Goal: Information Seeking & Learning: Learn about a topic

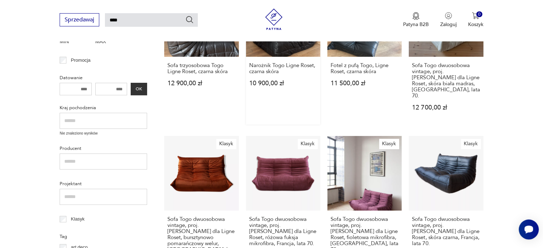
scroll to position [210, 0]
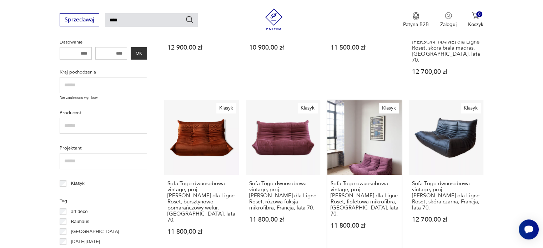
click at [378, 136] on link "Klasyk Sofa Togo dwuosobowa vintage, proj. M. Ducaroy dla Ligne Roset, fioletow…" at bounding box center [365, 174] width 74 height 148
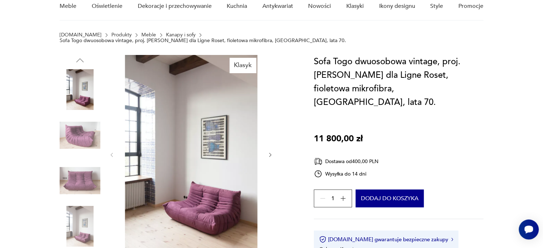
scroll to position [71, 0]
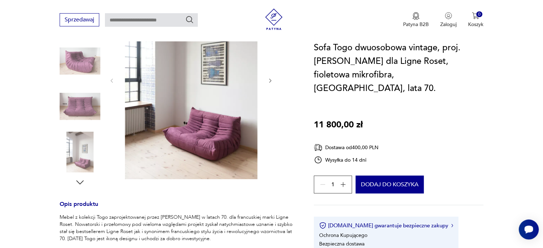
click at [77, 180] on icon "button" at bounding box center [80, 182] width 8 height 4
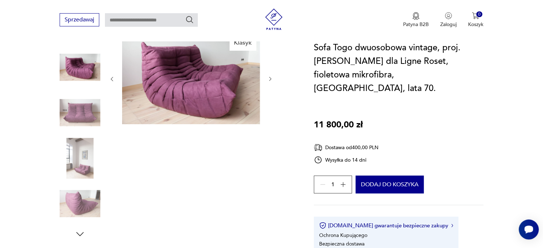
scroll to position [89, 0]
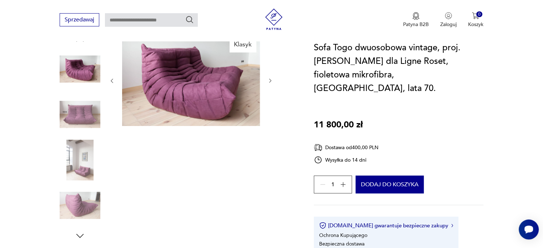
click at [79, 203] on img at bounding box center [80, 205] width 41 height 41
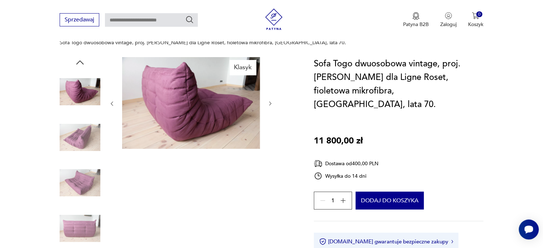
scroll to position [54, 0]
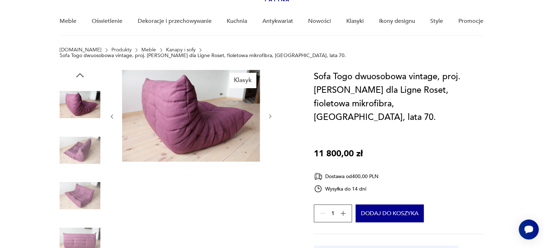
click at [268, 114] on icon "button" at bounding box center [271, 117] width 6 height 6
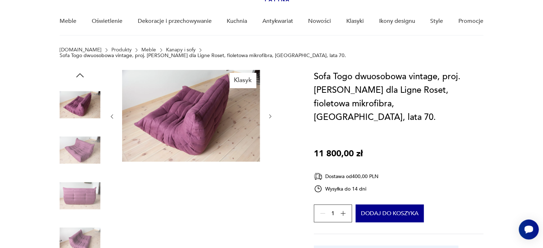
click at [270, 114] on icon "button" at bounding box center [271, 117] width 6 height 6
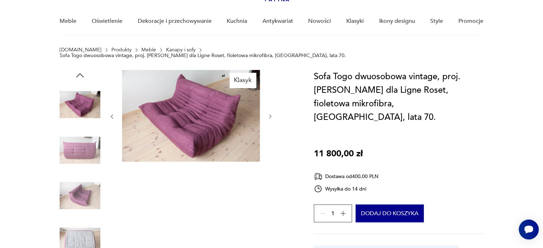
click at [270, 114] on icon "button" at bounding box center [271, 117] width 6 height 6
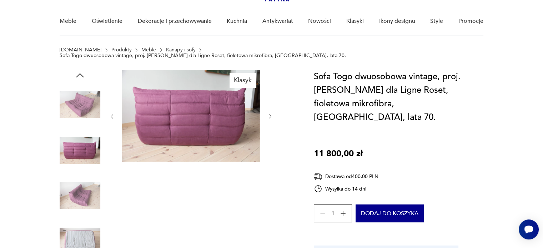
click at [270, 114] on icon "button" at bounding box center [271, 117] width 6 height 6
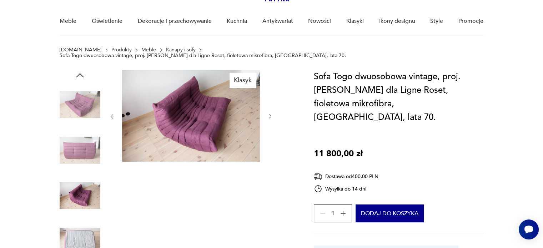
click at [270, 114] on icon "button" at bounding box center [271, 117] width 6 height 6
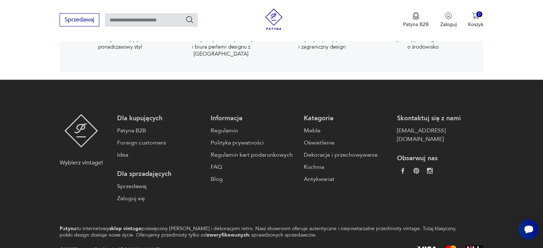
scroll to position [1268, 0]
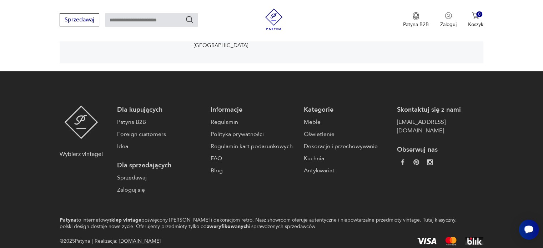
click at [418, 145] on div "Obserwuj nas" at bounding box center [440, 155] width 86 height 21
click at [427, 159] on img at bounding box center [430, 162] width 6 height 6
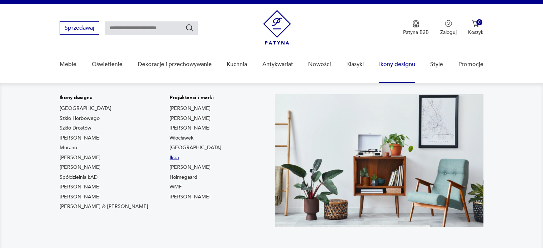
click at [170, 159] on link "Ikea" at bounding box center [174, 157] width 9 height 7
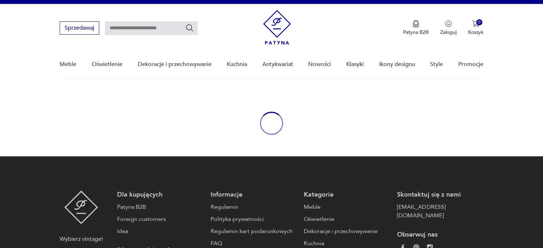
type input "****"
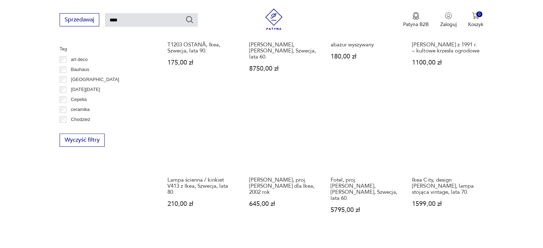
scroll to position [485, 0]
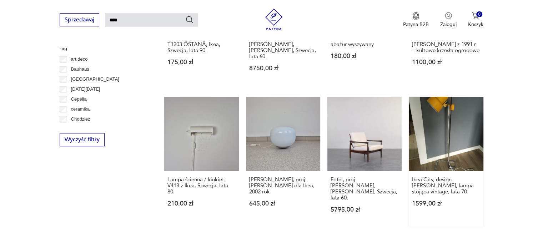
click at [427, 146] on link "Ikea City, design [PERSON_NAME], lampa stojąca vintage, lata 70. 1599,00 zł" at bounding box center [446, 162] width 74 height 130
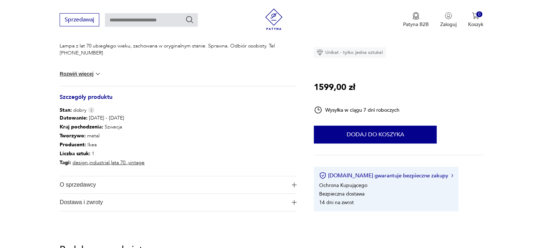
scroll to position [322, 0]
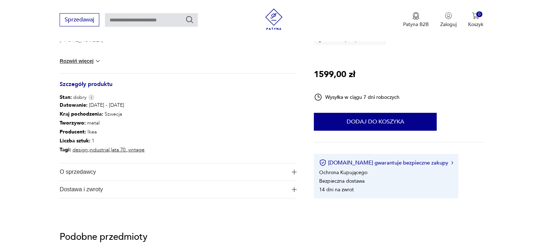
click at [108, 175] on span "O sprzedawcy" at bounding box center [173, 172] width 227 height 17
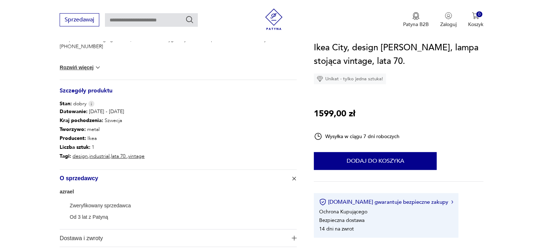
scroll to position [0, 0]
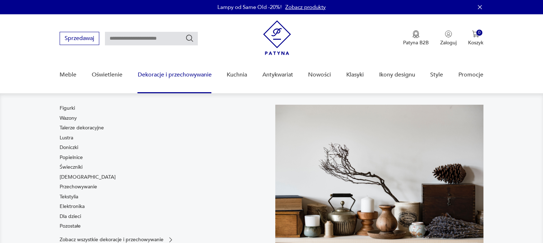
click at [195, 76] on link "Dekoracje i przechowywanie" at bounding box center [175, 75] width 74 height 28
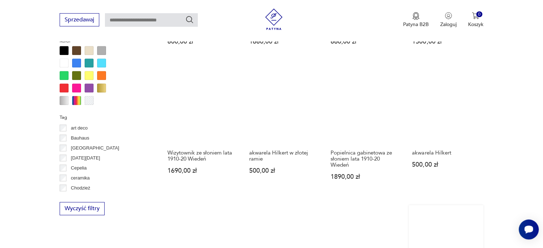
scroll to position [678, 0]
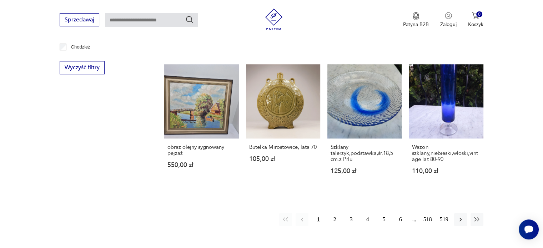
click at [125, 21] on input "text" at bounding box center [151, 20] width 93 height 14
type input "********"
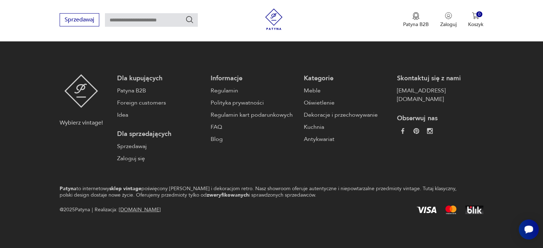
type input "********"
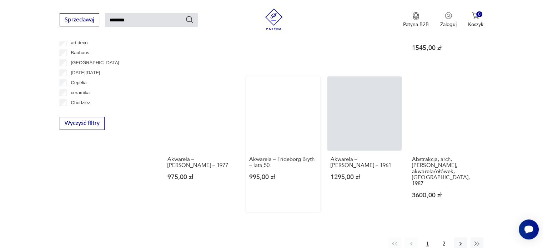
scroll to position [521, 0]
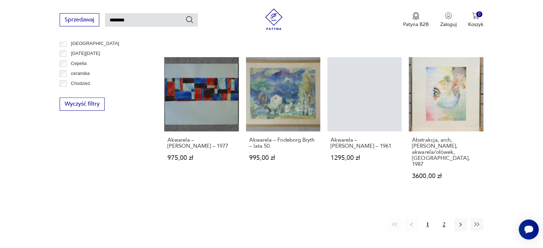
click at [444, 218] on button "2" at bounding box center [444, 224] width 13 height 13
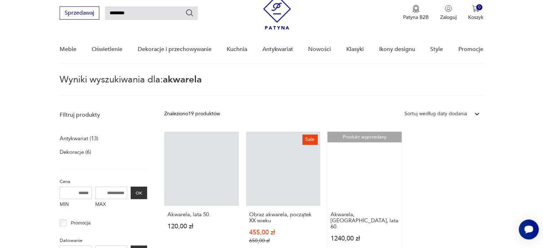
scroll to position [61, 0]
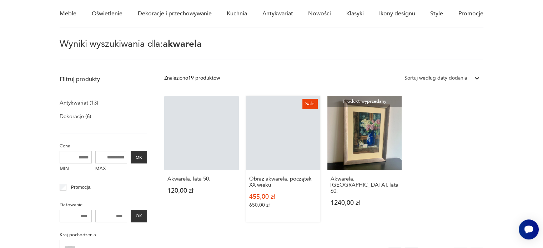
click at [290, 137] on link "Sale Obraz akwarela, początek XX wieku 455,00 zł 650,00 zł" at bounding box center [283, 159] width 74 height 126
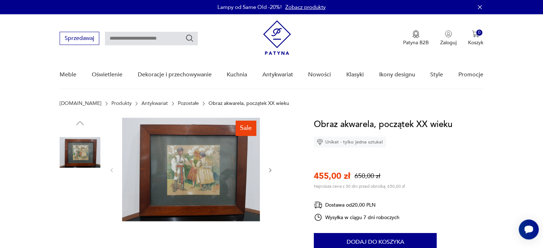
click at [75, 199] on img at bounding box center [80, 198] width 41 height 41
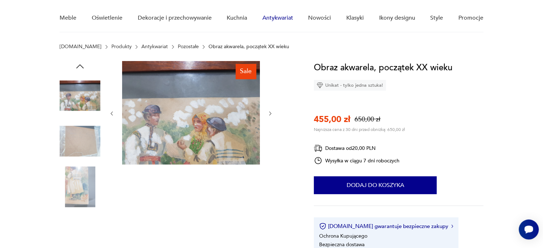
scroll to position [71, 0]
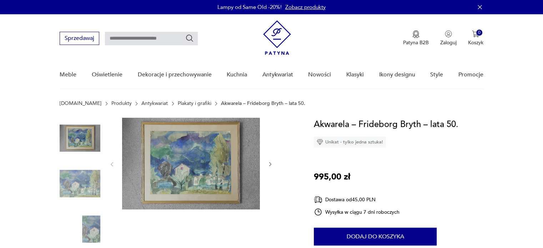
click at [272, 163] on icon "button" at bounding box center [271, 164] width 6 height 6
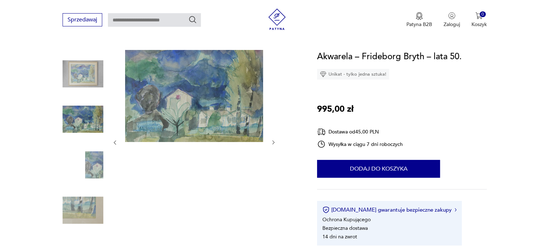
scroll to position [71, 0]
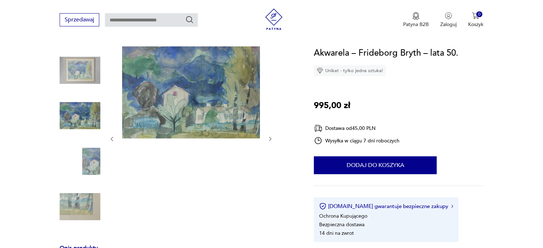
click at [81, 74] on img at bounding box center [80, 70] width 41 height 41
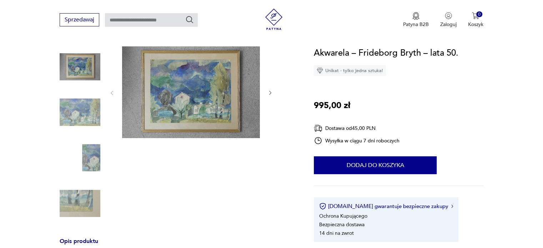
click at [164, 95] on img at bounding box center [191, 92] width 138 height 92
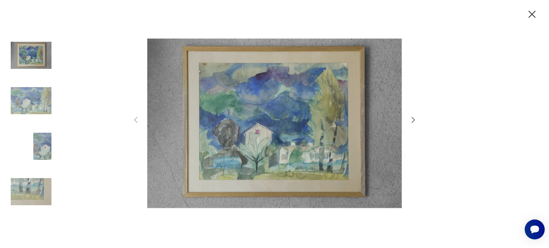
scroll to position [0, 0]
